Goal: Information Seeking & Learning: Learn about a topic

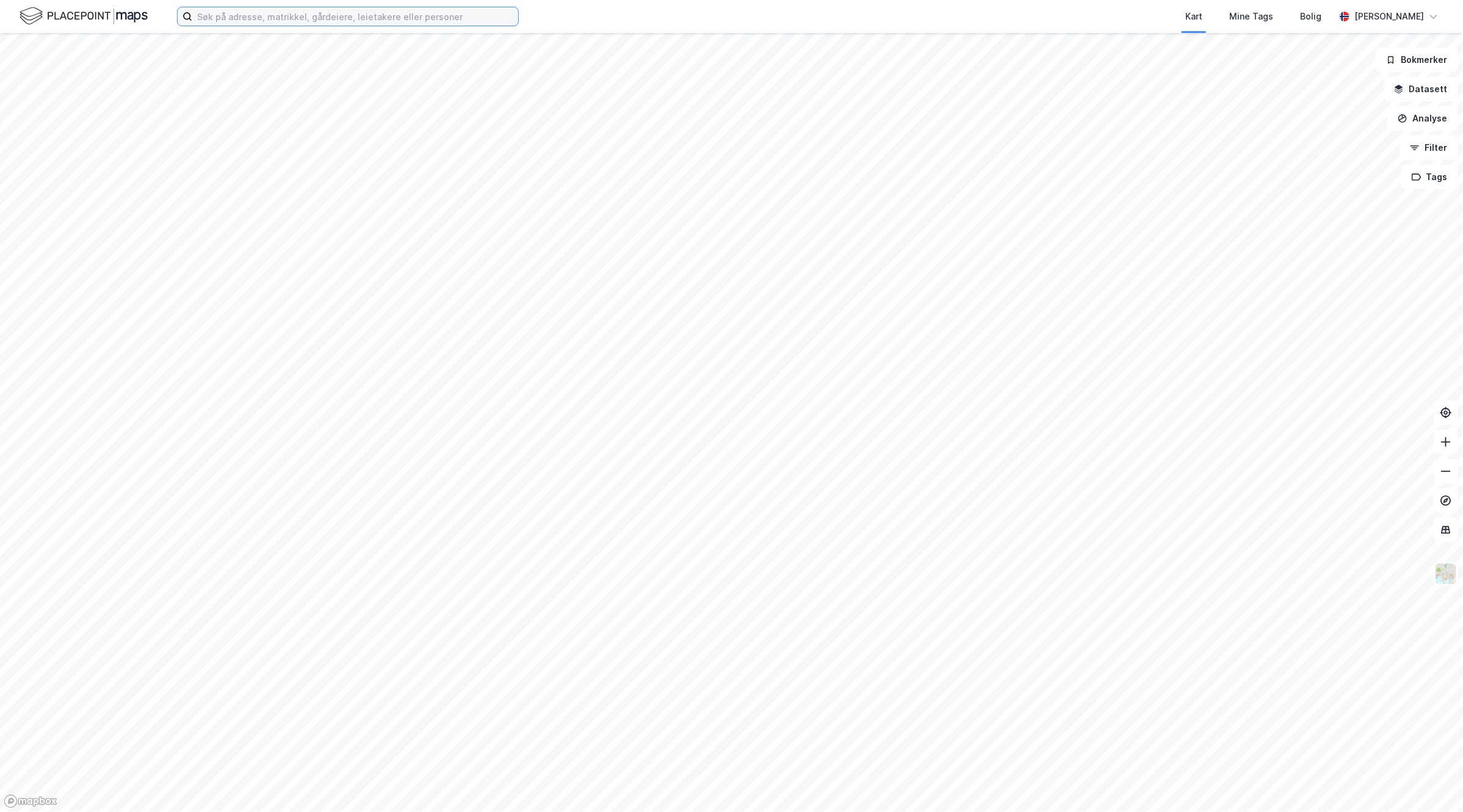
click at [321, 22] on input at bounding box center [355, 16] width 326 height 18
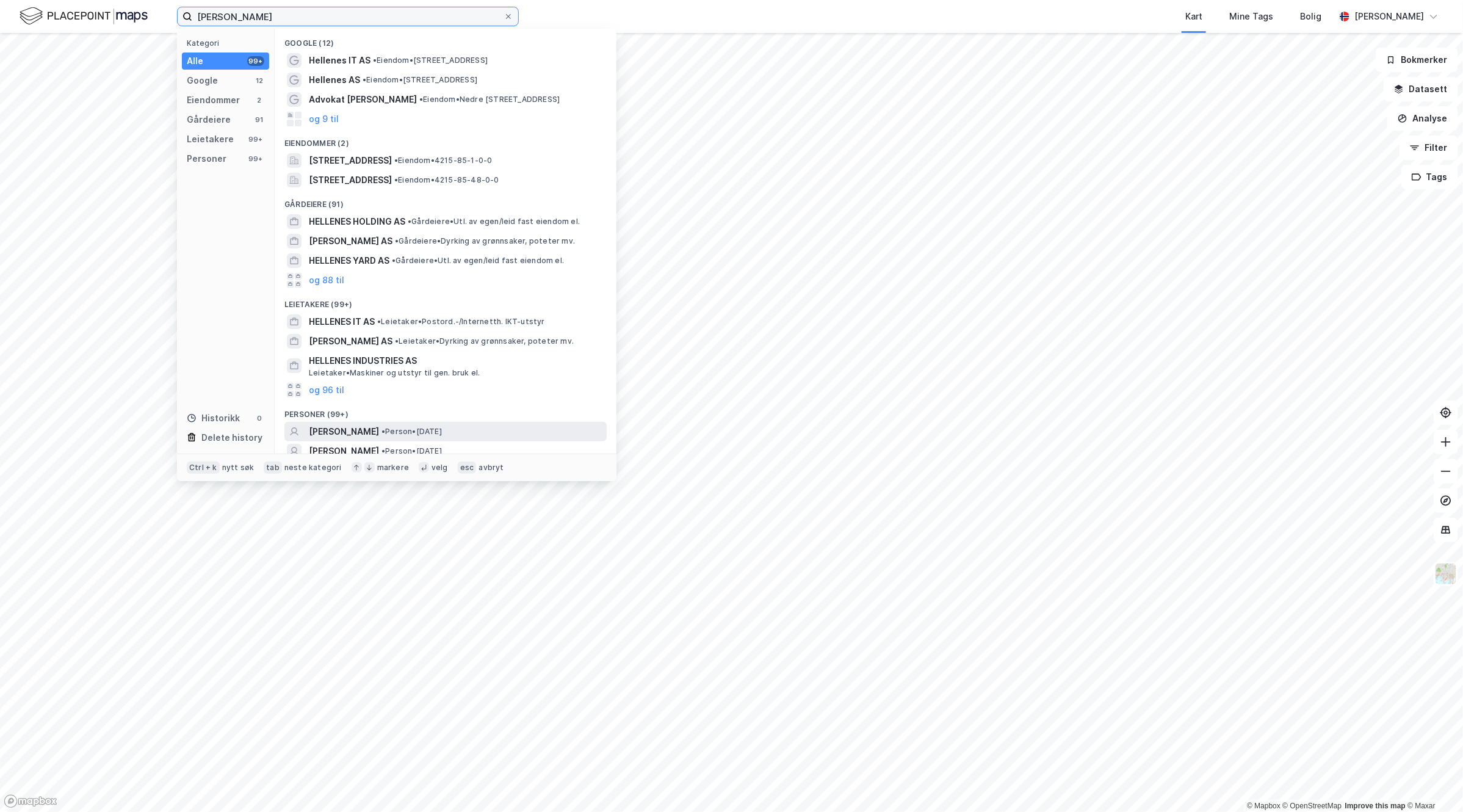
type input "[PERSON_NAME]"
click at [499, 429] on div "[PERSON_NAME] • Person • [DATE]" at bounding box center [457, 431] width 296 height 14
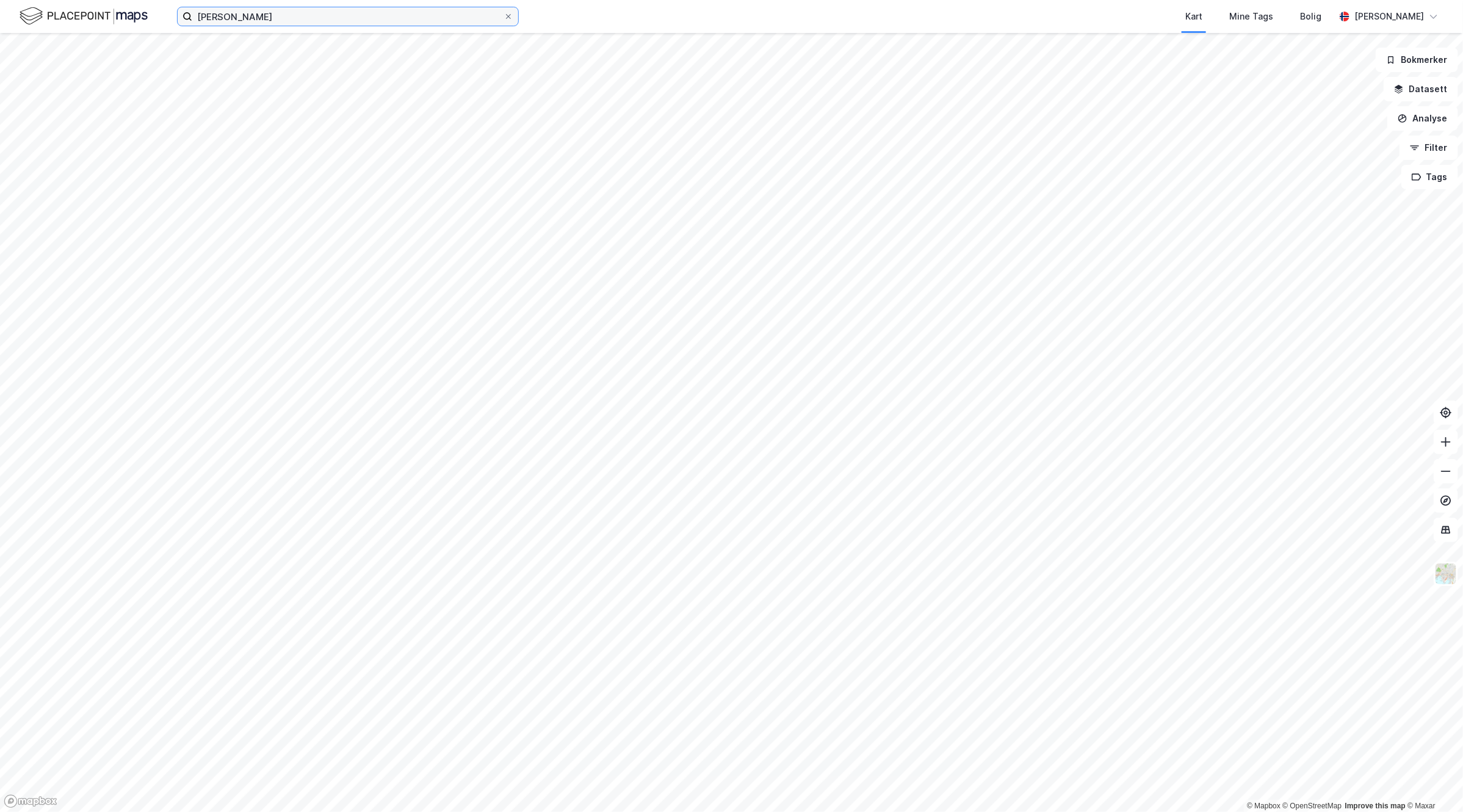
click at [281, 21] on input "[PERSON_NAME]" at bounding box center [348, 16] width 311 height 18
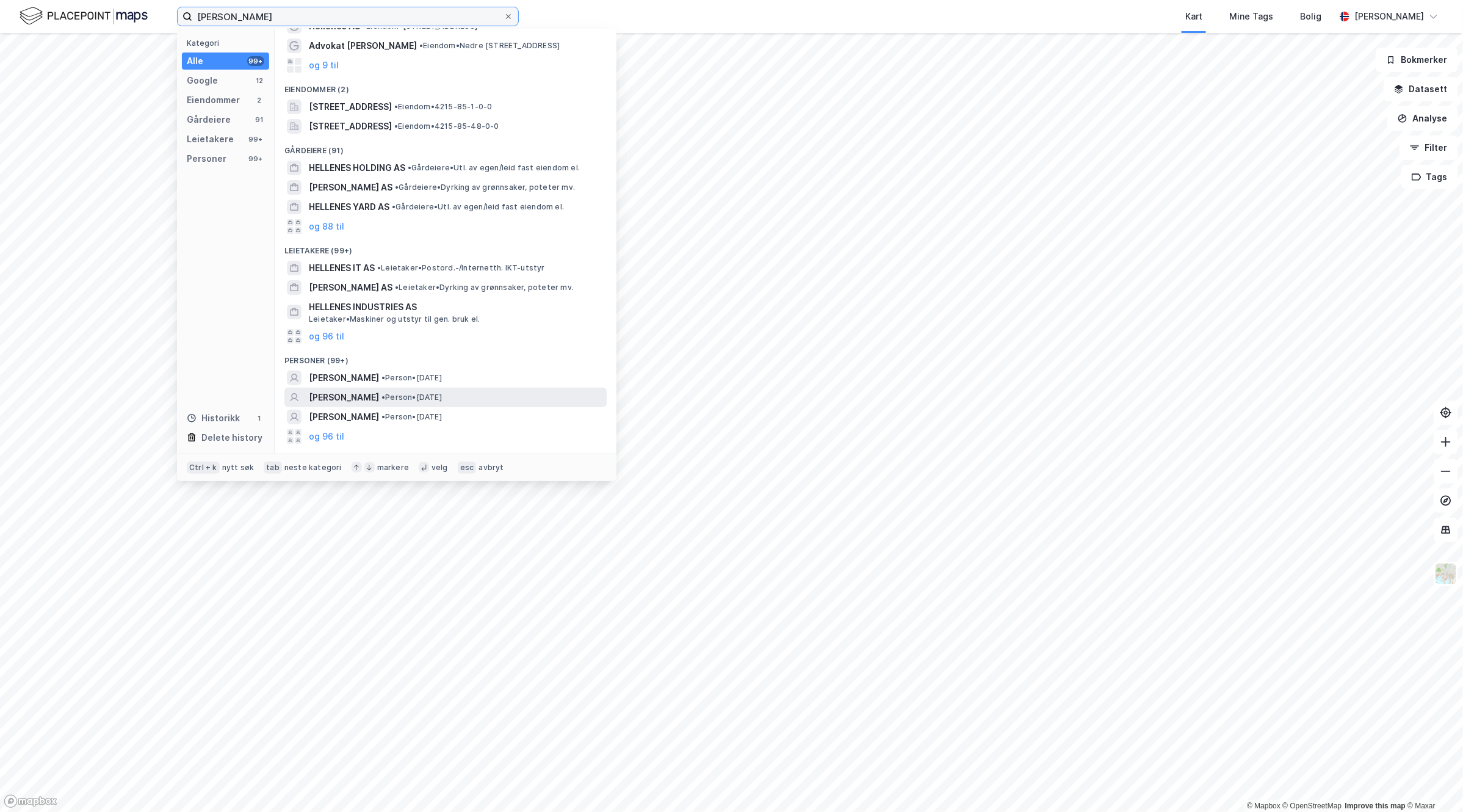
scroll to position [76, 0]
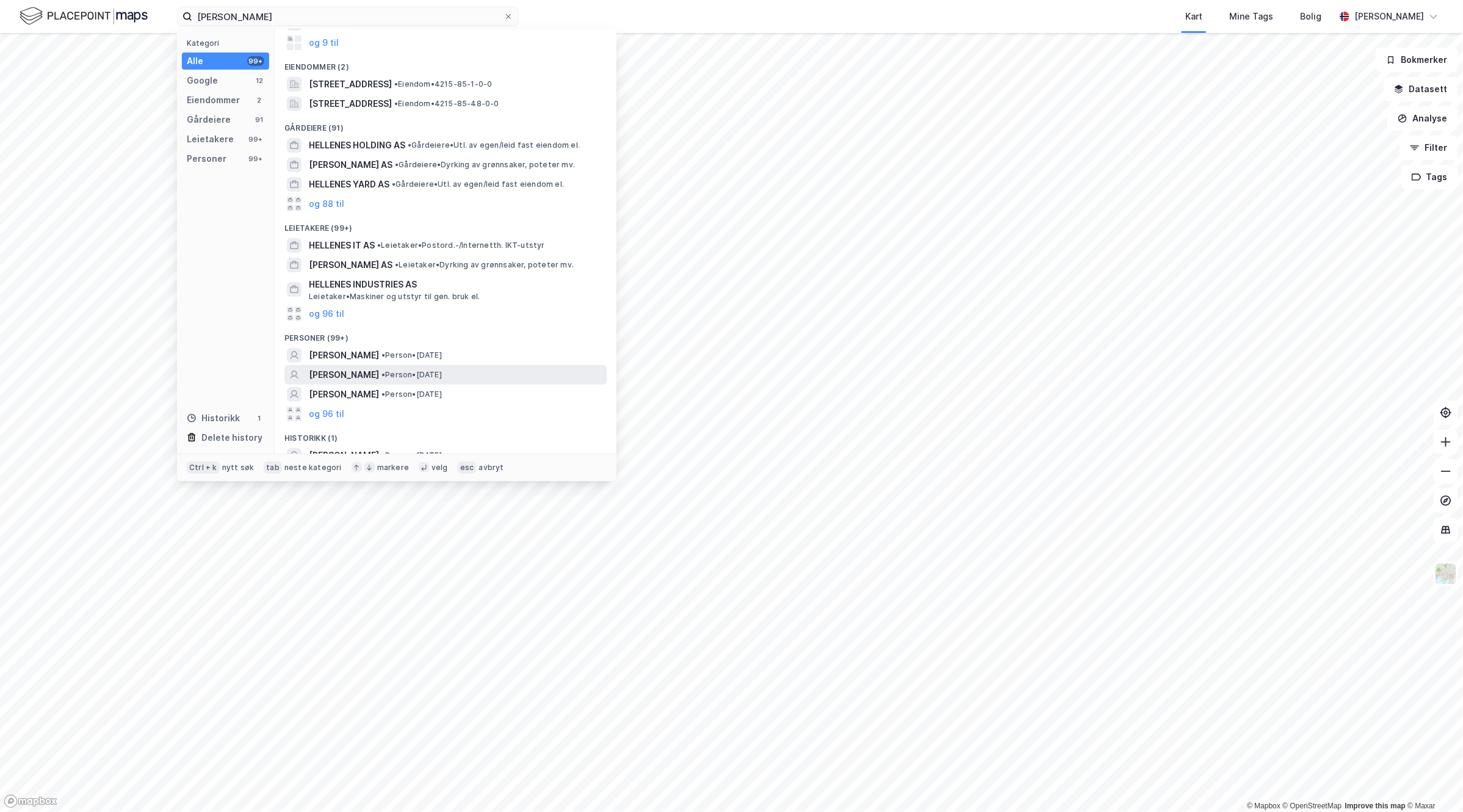
click at [481, 371] on div "[PERSON_NAME] • Person • [DATE]" at bounding box center [457, 374] width 296 height 14
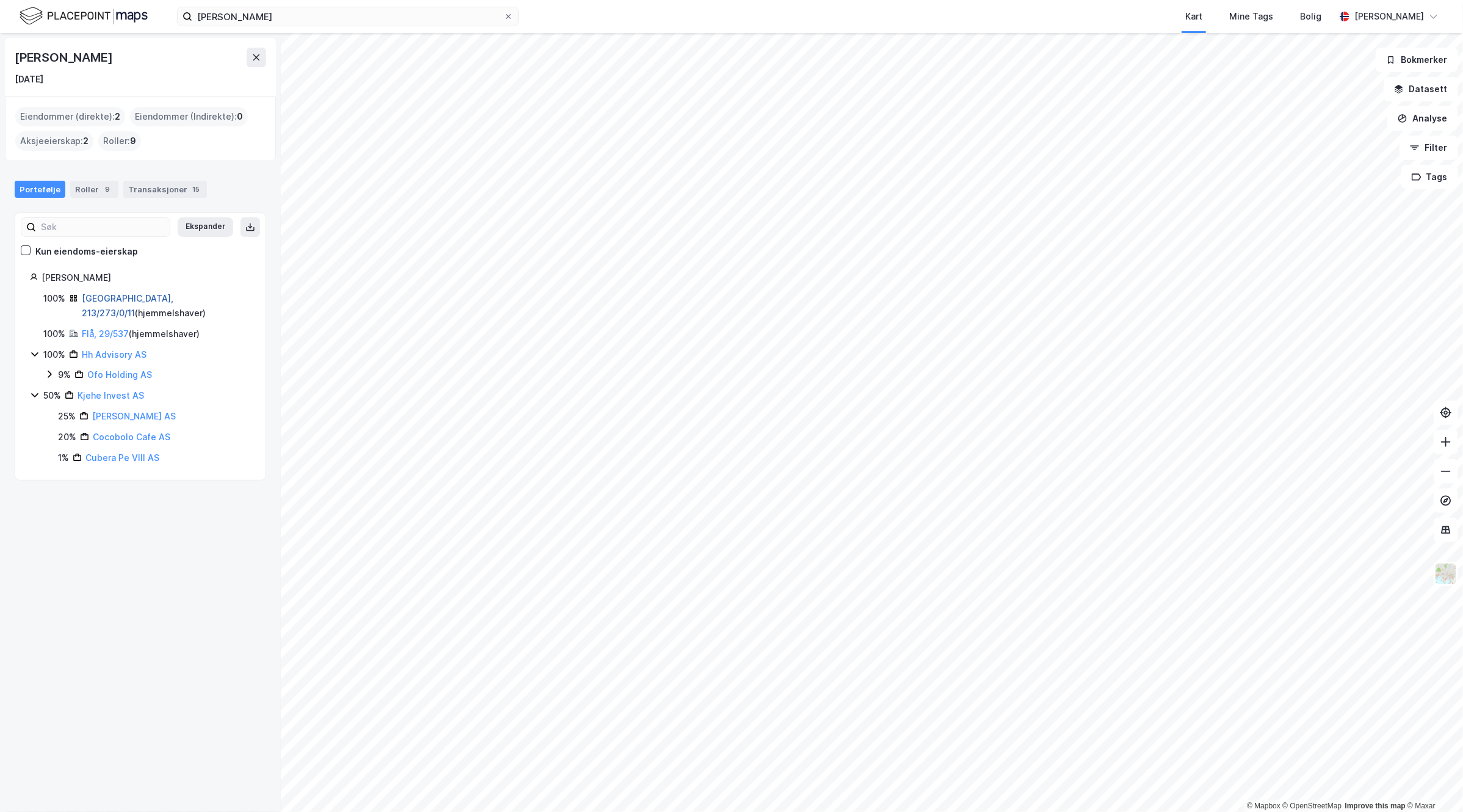
click at [114, 295] on link "[GEOGRAPHIC_DATA], 213/273/0/11" at bounding box center [128, 306] width 92 height 25
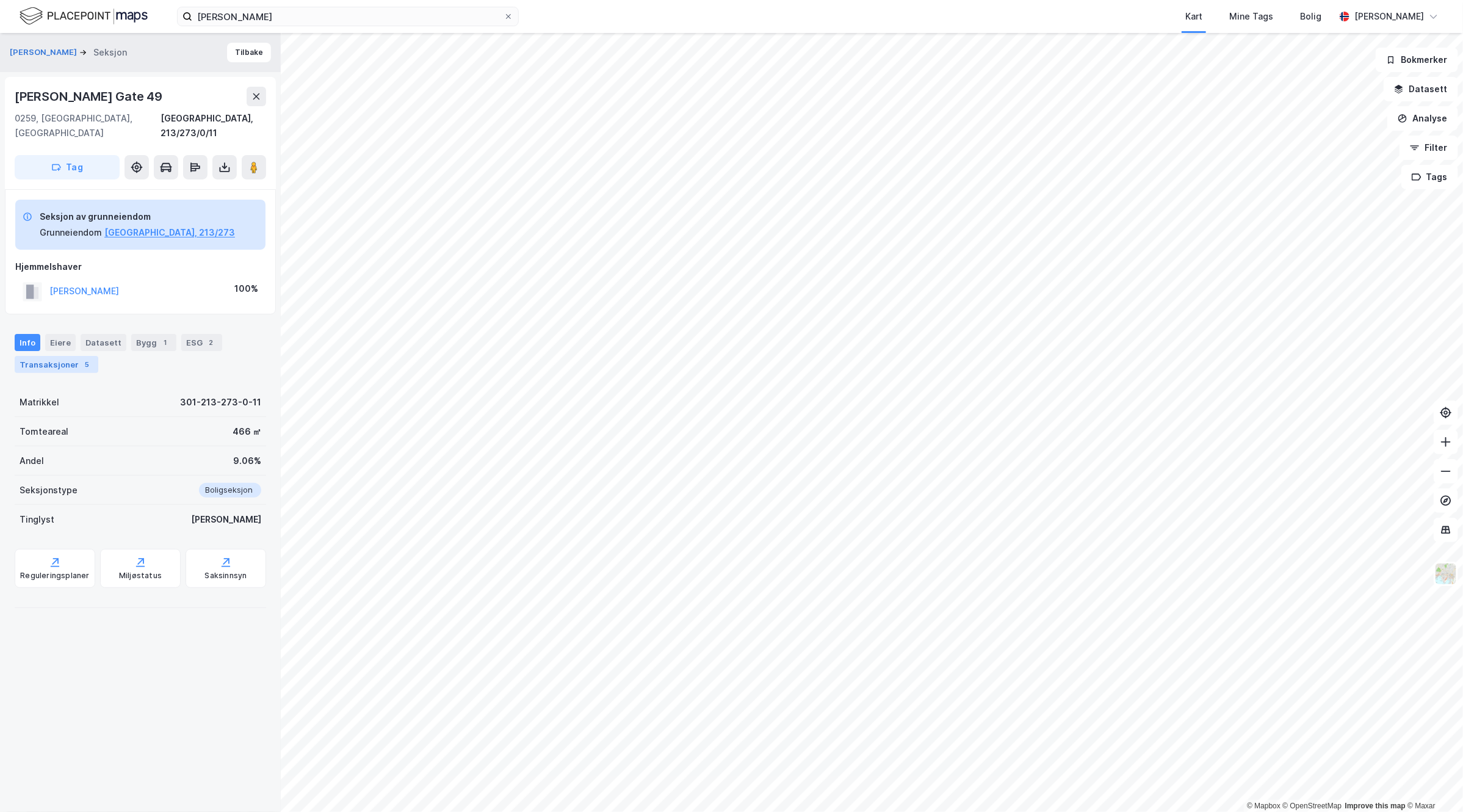
click at [65, 356] on div "Transaksjoner 5" at bounding box center [56, 364] width 84 height 17
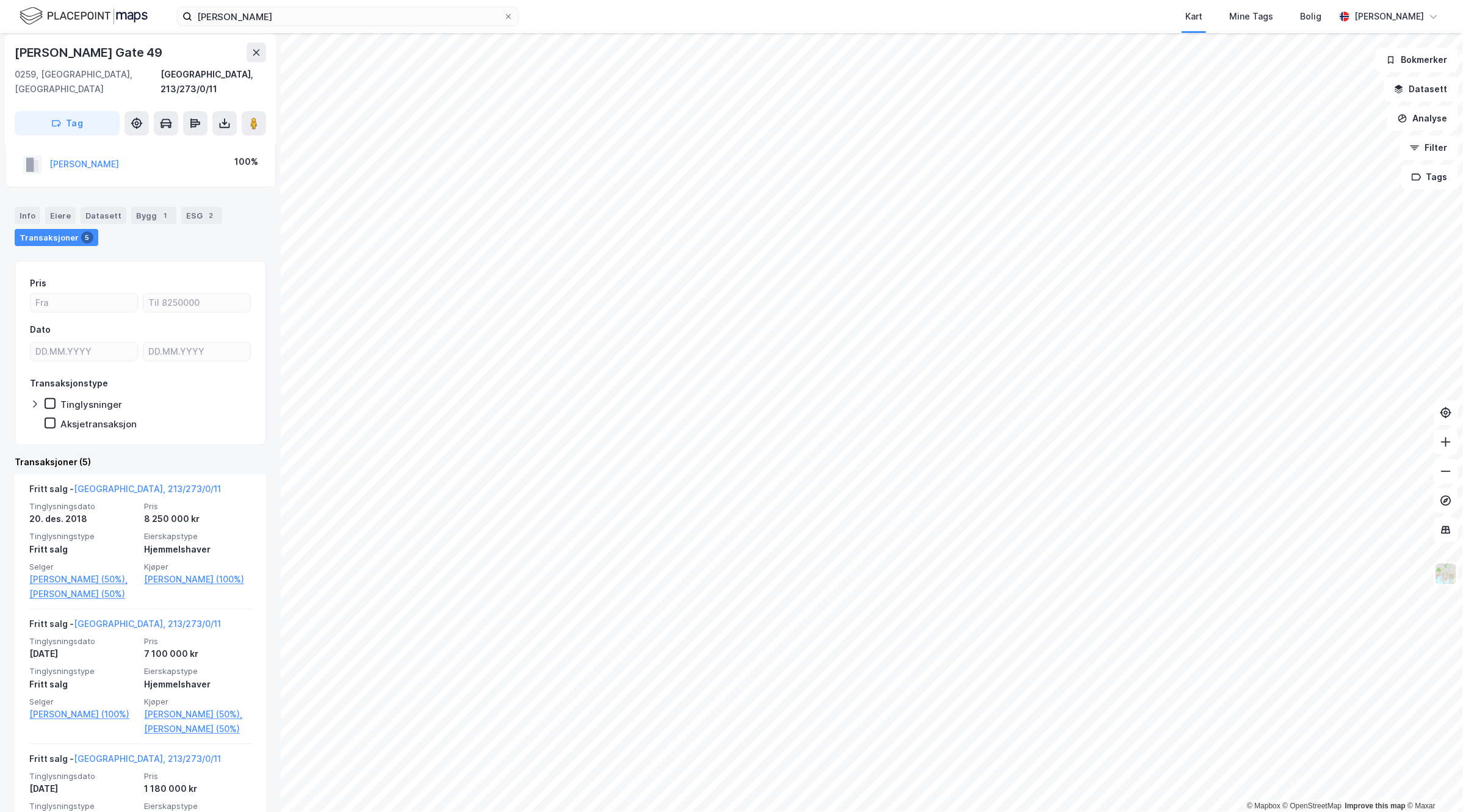
scroll to position [153, 0]
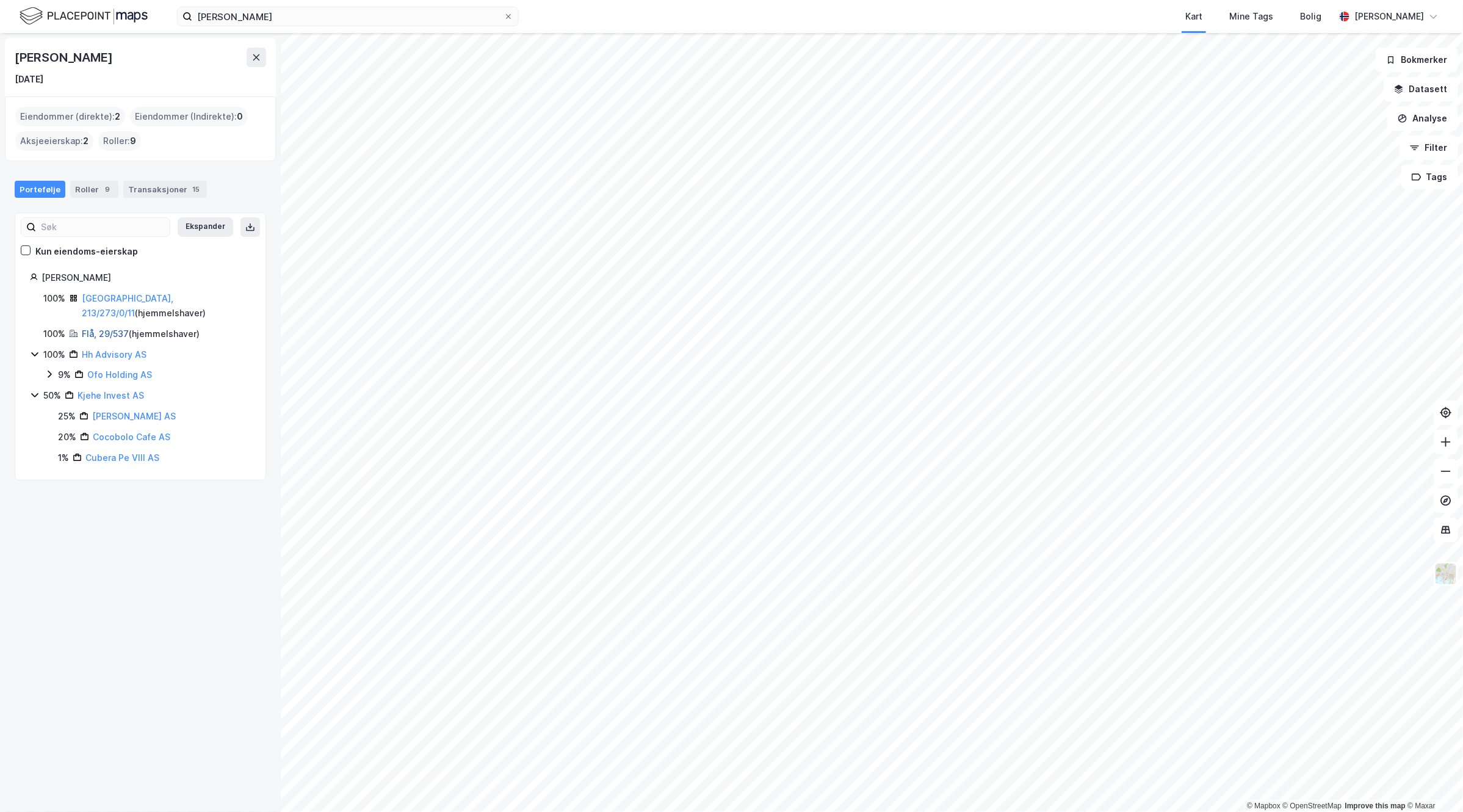
click at [112, 328] on link "Flå, 29/537" at bounding box center [105, 333] width 47 height 10
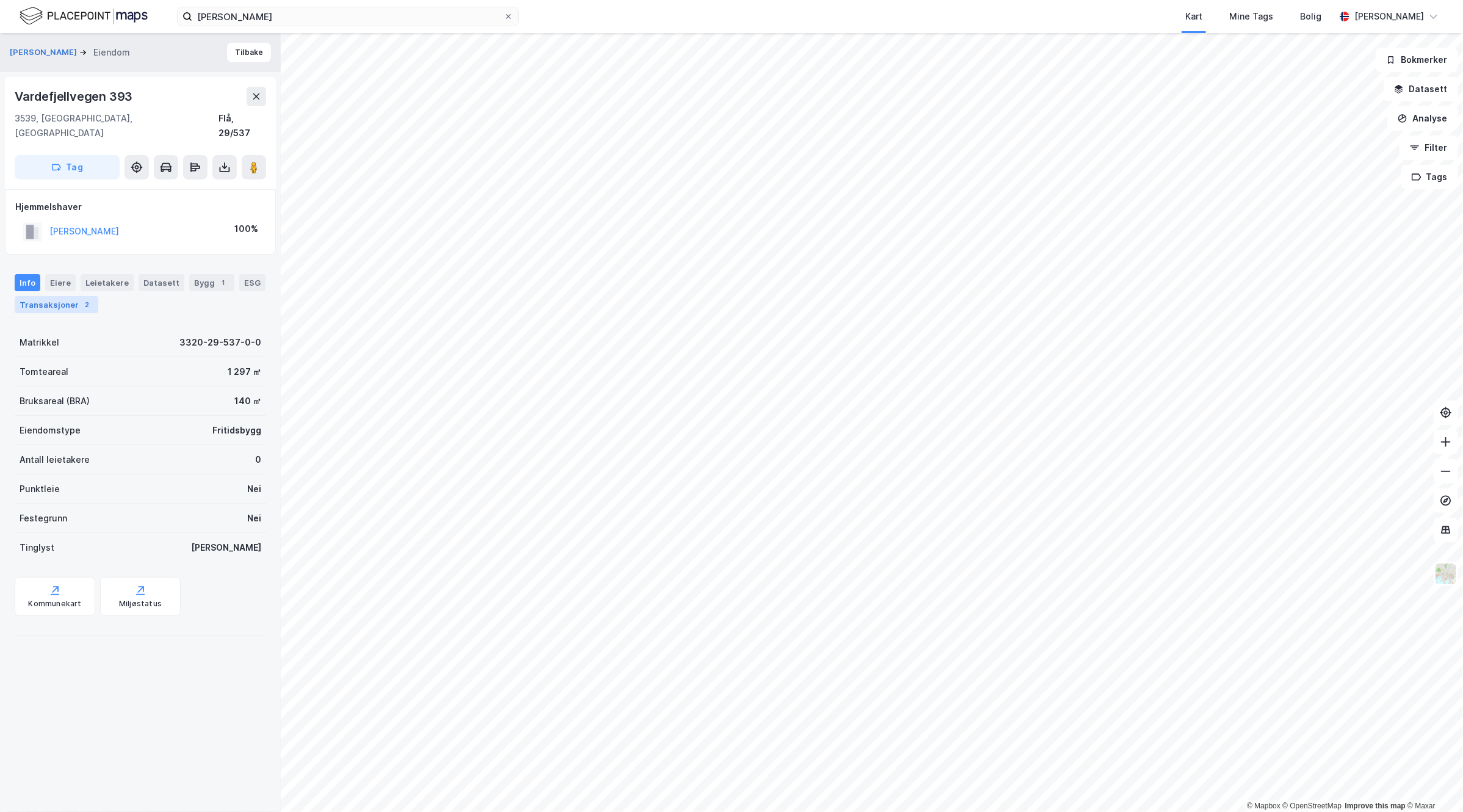
click at [89, 296] on div "Transaksjoner 2" at bounding box center [56, 304] width 84 height 17
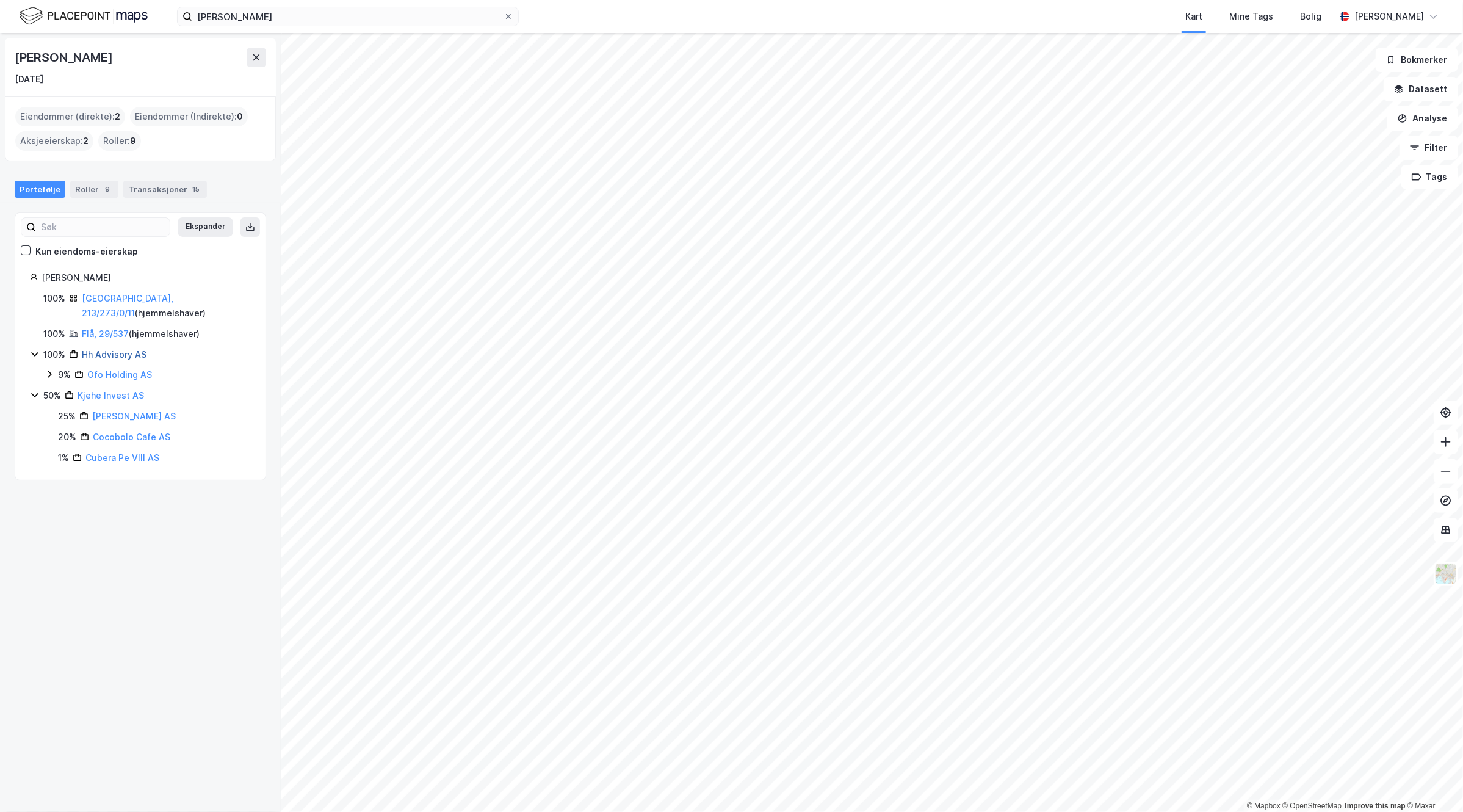
click at [120, 349] on link "Hh Advisory AS" at bounding box center [114, 354] width 65 height 10
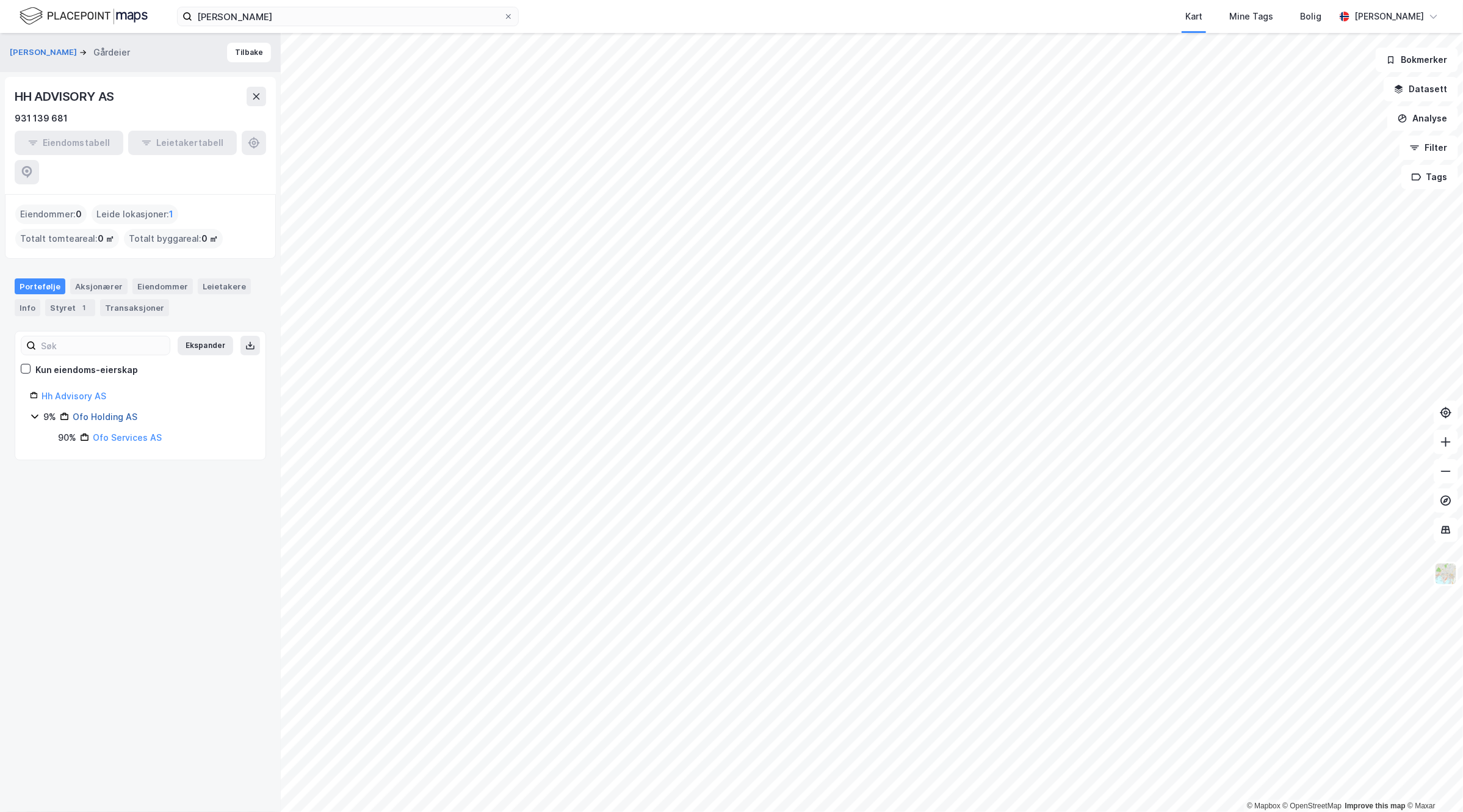
click at [103, 411] on link "Ofo Holding AS" at bounding box center [104, 416] width 65 height 10
click at [119, 411] on link "Ofo Services AS" at bounding box center [113, 416] width 69 height 10
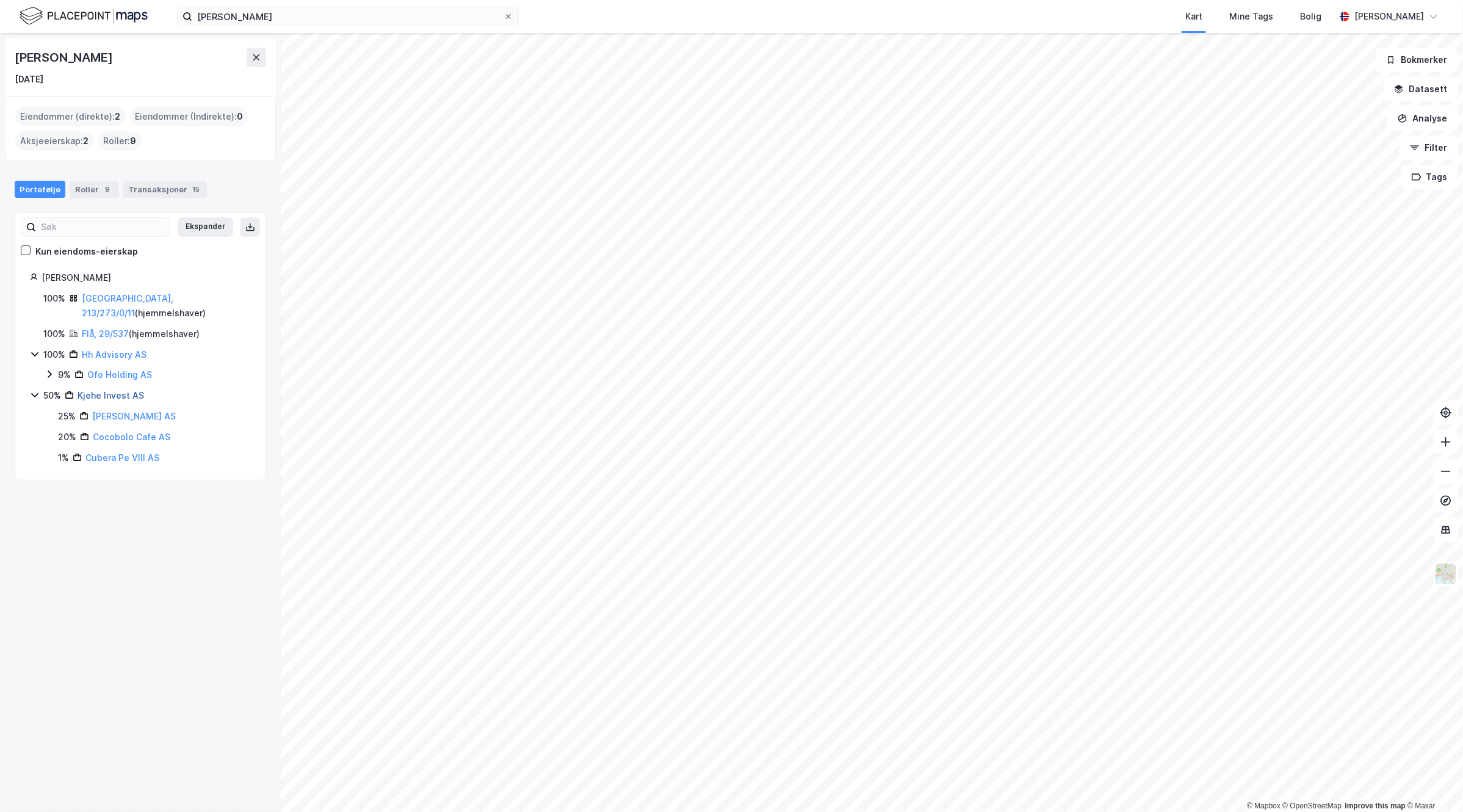
click at [121, 390] on link "Kjehe Invest AS" at bounding box center [111, 395] width 67 height 10
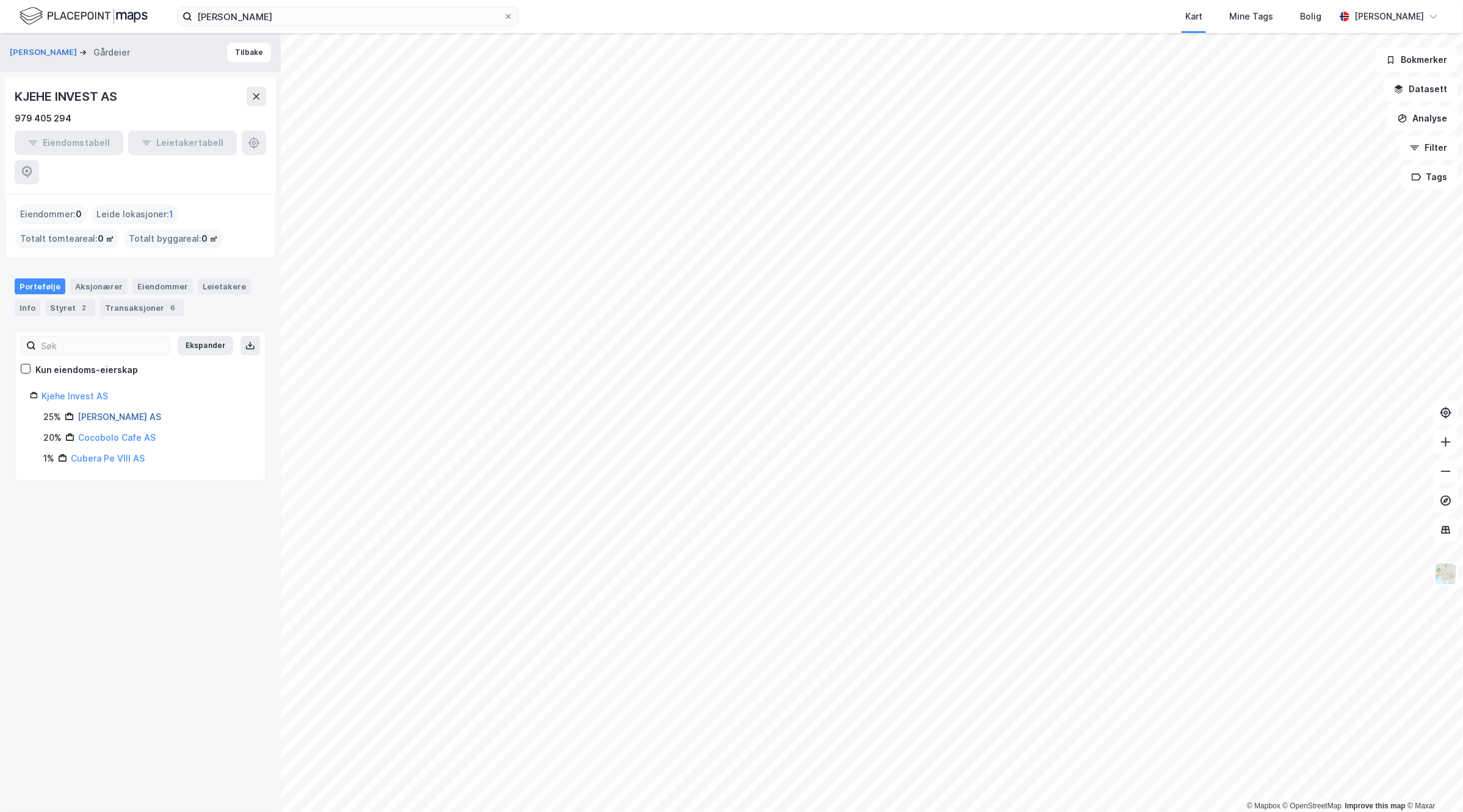
click at [140, 411] on link "[PERSON_NAME] AS" at bounding box center [119, 416] width 84 height 10
click at [106, 391] on link "[PERSON_NAME] AS" at bounding box center [83, 396] width 84 height 10
